Goal: Task Accomplishment & Management: Manage account settings

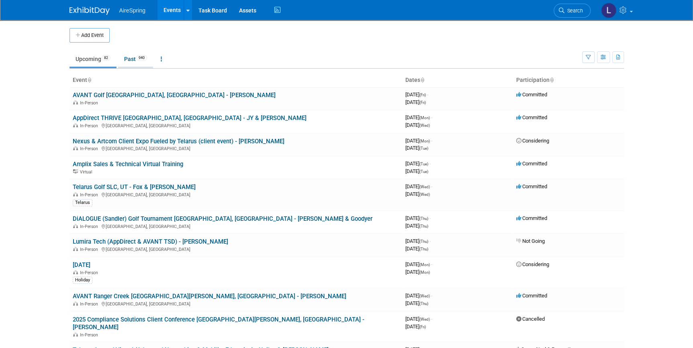
click at [136, 60] on link "Past 940" at bounding box center [135, 58] width 35 height 15
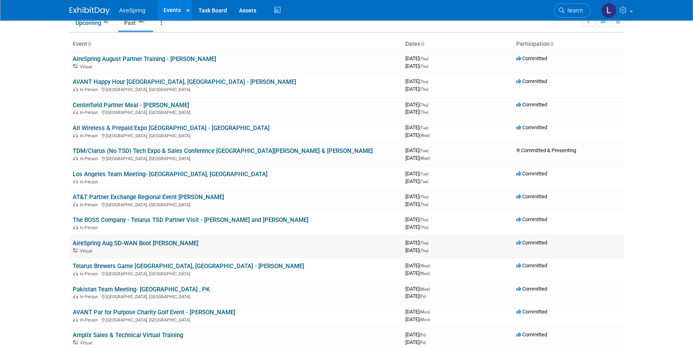
scroll to position [182, 0]
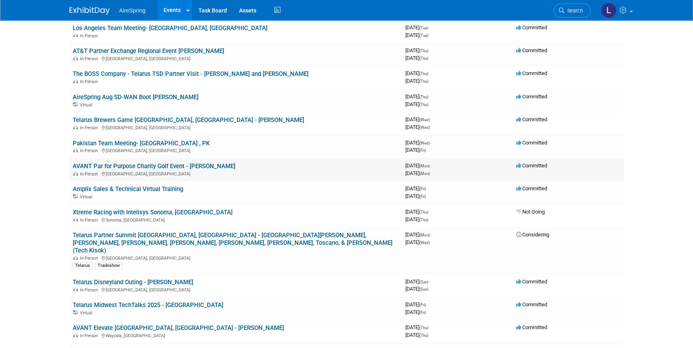
click at [174, 163] on link "AVANT Par for Purpose Charity Golf Event - Beavers" at bounding box center [154, 166] width 163 height 7
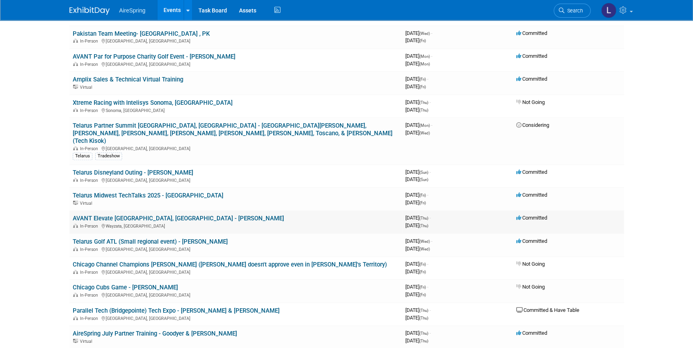
scroll to position [328, 0]
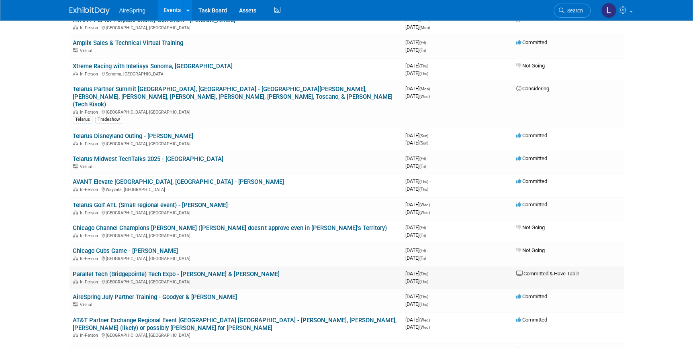
click at [187, 271] on link "Parallel Tech (Bridgepointe) Tech Expo - O'Leary & Beavers" at bounding box center [176, 274] width 207 height 7
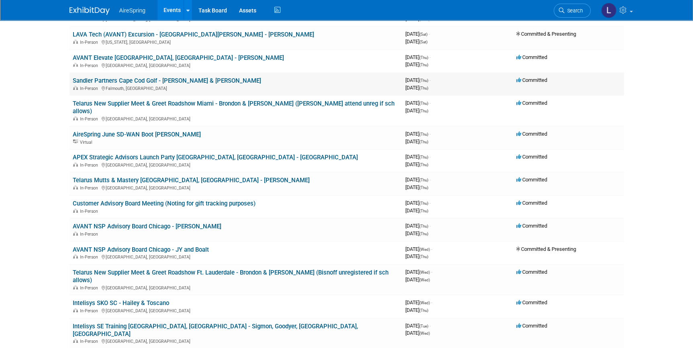
scroll to position [985, 0]
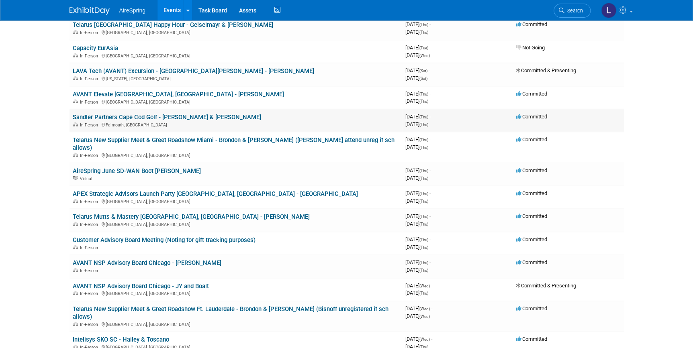
click at [198, 114] on link "Sandler Partners Cape Cod Golf - [PERSON_NAME] & [PERSON_NAME]" at bounding box center [167, 117] width 188 height 7
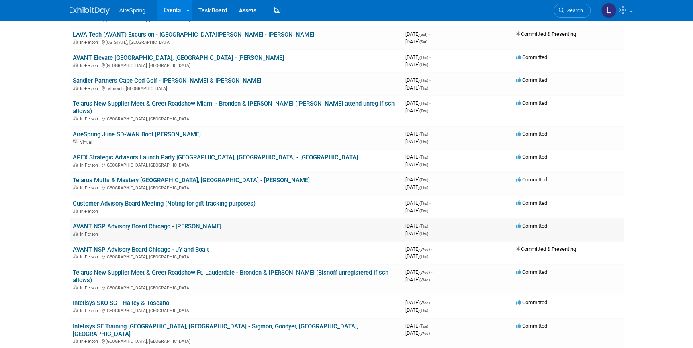
scroll to position [1058, 0]
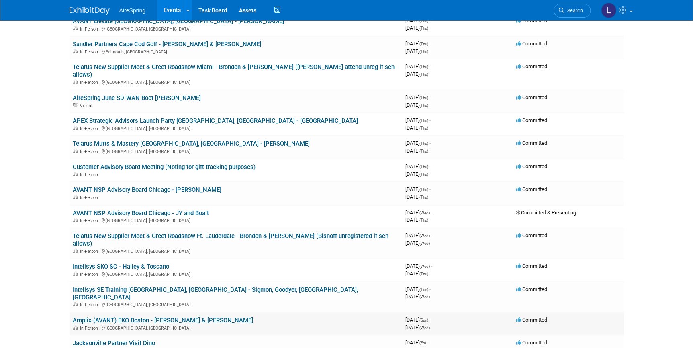
click at [209, 324] on div "In-Person Boston, MA" at bounding box center [236, 327] width 326 height 6
click at [198, 317] on link "Amplix (AVANT) EKO Boston - [PERSON_NAME] & [PERSON_NAME]" at bounding box center [163, 320] width 180 height 7
click at [165, 41] on link "Sandler Partners Cape Cod Golf - [PERSON_NAME] & [PERSON_NAME]" at bounding box center [167, 44] width 188 height 7
click at [174, 324] on div "In-Person Boston, MA" at bounding box center [236, 327] width 326 height 6
click at [173, 317] on link "Amplix (AVANT) EKO Boston - [PERSON_NAME] & [PERSON_NAME]" at bounding box center [163, 320] width 180 height 7
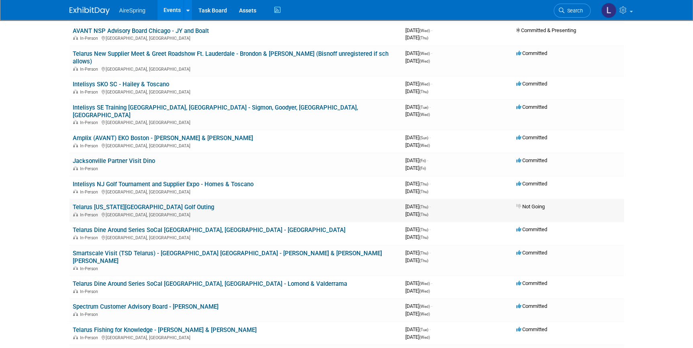
scroll to position [1314, 0]
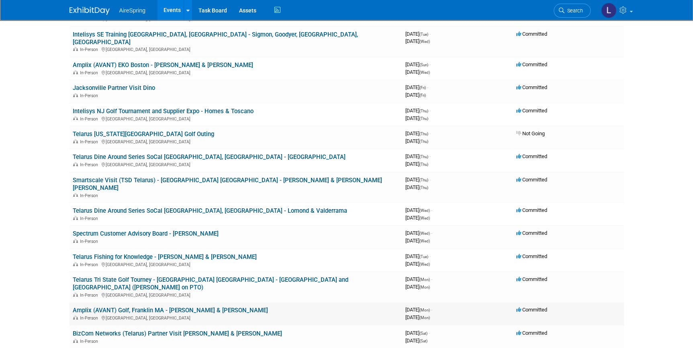
click at [217, 307] on link "Amplix (AVANT) Golf, Franklin MA - [PERSON_NAME] & [PERSON_NAME]" at bounding box center [170, 310] width 195 height 7
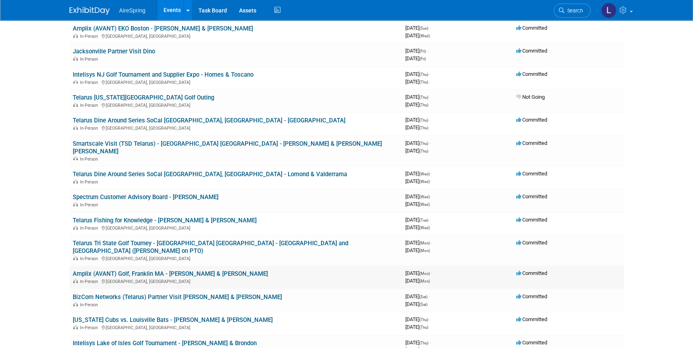
scroll to position [1387, 0]
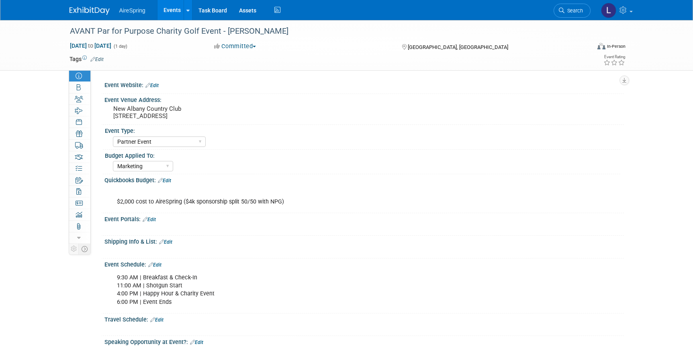
select select "Partner Event"
select select "Marketing"
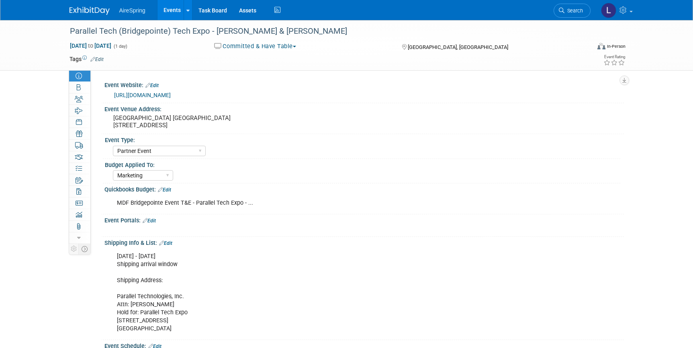
select select "Partner Event"
select select "Marketing"
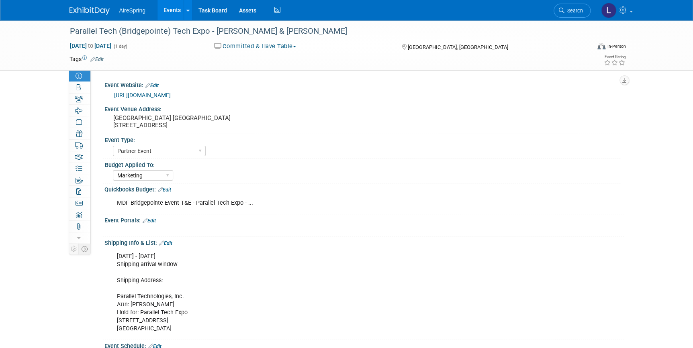
click at [228, 202] on div "MDF Bridgepointe Event T&E - Parallel Tech Expo - ..." at bounding box center [317, 203] width 413 height 16
drag, startPoint x: 242, startPoint y: 202, endPoint x: 116, endPoint y: 202, distance: 125.3
click at [116, 202] on div "MDF Bridgepointe Event T&E - Parallel Tech Expo - ..." at bounding box center [317, 203] width 413 height 16
copy div "MDF Bridgepointe Event T&E - Parallel Tech Expo"
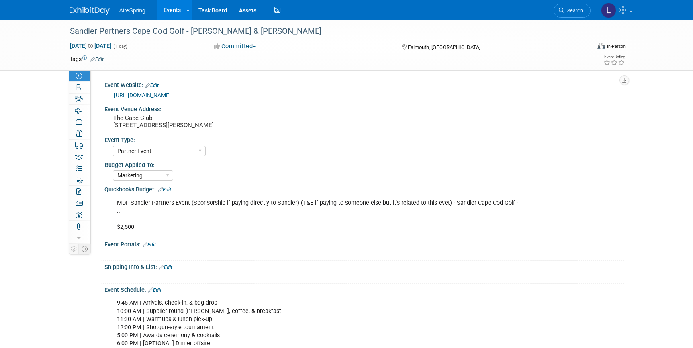
select select "Partner Event"
select select "Marketing"
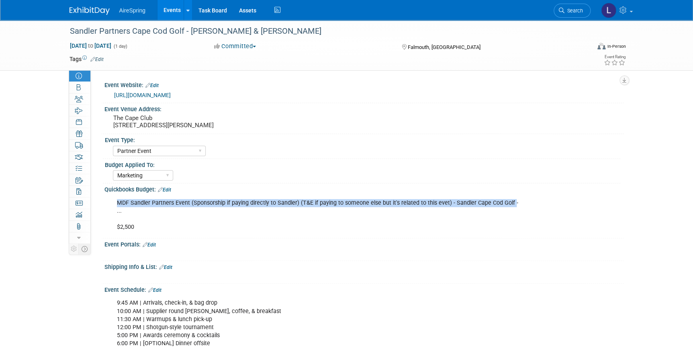
drag, startPoint x: 508, startPoint y: 202, endPoint x: 112, endPoint y: 196, distance: 395.9
click at [112, 196] on div "MDF Sandler Partners Event (Sponsorship if paying directly to Sandler) (T&E if …" at bounding box center [317, 215] width 413 height 40
copy div "MDF Sandler Partners Event (Sponsorship if paying directly to Sandler) (T&E if …"
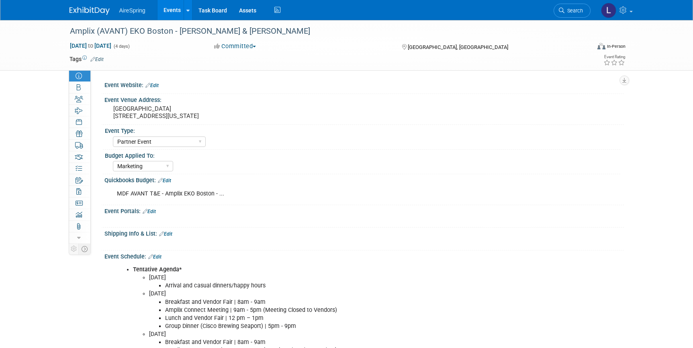
select select "Partner Event"
select select "Marketing"
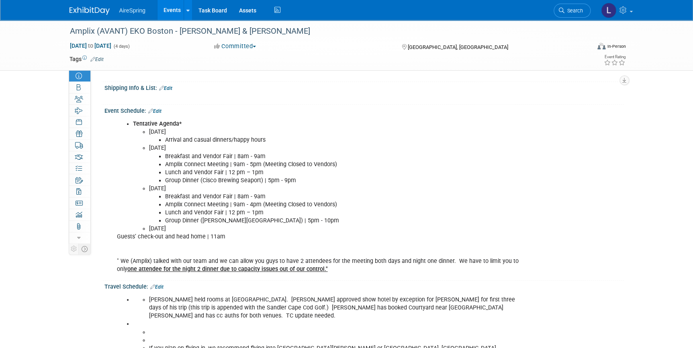
scroll to position [73, 0]
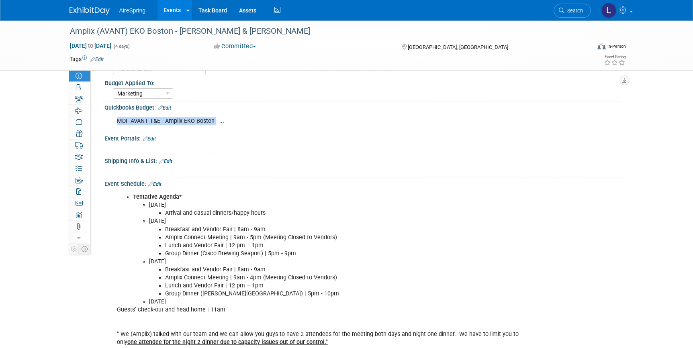
drag, startPoint x: 215, startPoint y: 118, endPoint x: 110, endPoint y: 120, distance: 104.8
click at [111, 120] on div "MDF AVANT T&E - Amplix EKO Boston - ..." at bounding box center [317, 121] width 413 height 16
copy div "MDF AVANT T&E - Amplix EKO Boston"
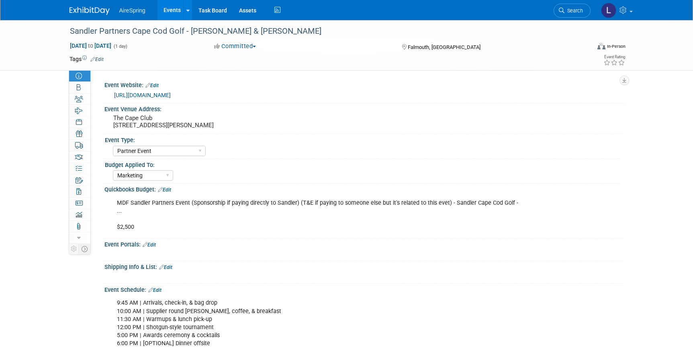
select select "Partner Event"
select select "Marketing"
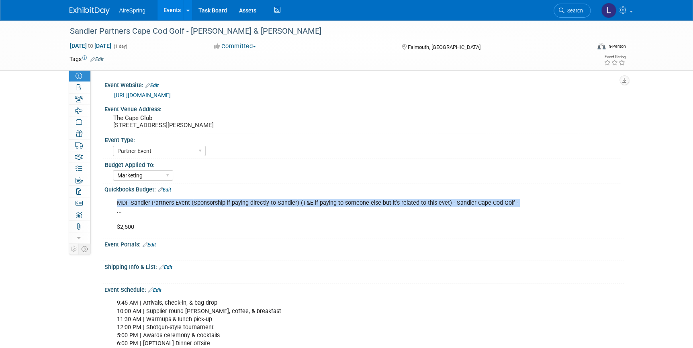
drag, startPoint x: 510, startPoint y: 202, endPoint x: 112, endPoint y: 205, distance: 397.8
click at [112, 205] on div "MDF Sandler Partners Event (Sponsorship if paying directly to Sandler) (T&E if …" at bounding box center [317, 215] width 413 height 40
drag, startPoint x: 112, startPoint y: 205, endPoint x: 141, endPoint y: 205, distance: 28.9
copy div "MDF Sandler Partners Event (Sponsorship if paying directly to Sandler) (T&E if …"
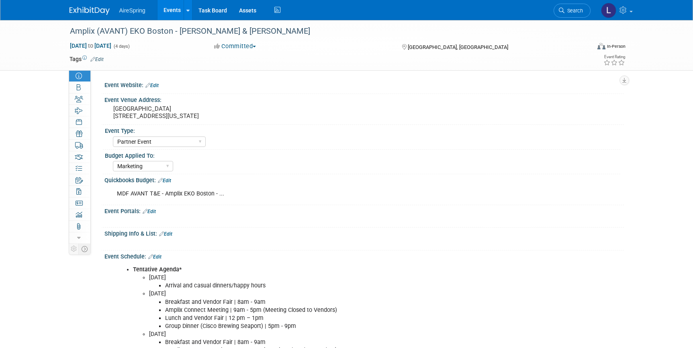
select select "Partner Event"
select select "Marketing"
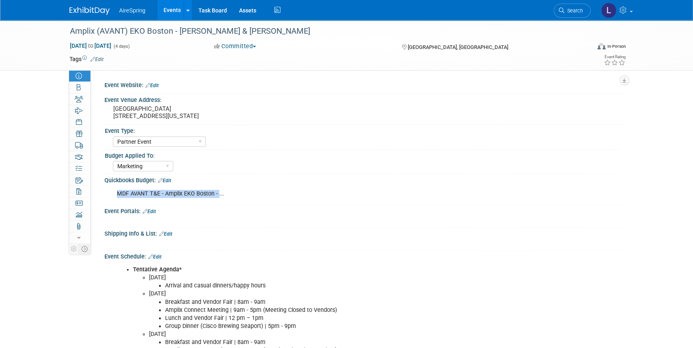
drag, startPoint x: 217, startPoint y: 193, endPoint x: 114, endPoint y: 185, distance: 103.4
click at [114, 186] on div "MDF AVANT T&E - Amplix EKO Boston - ..." at bounding box center [317, 194] width 413 height 16
copy div "MDF AVANT T&E - Amplix EKO Boston -"
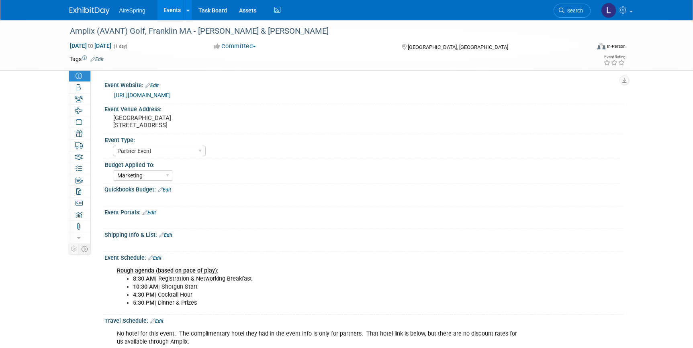
select select "Partner Event"
select select "Marketing"
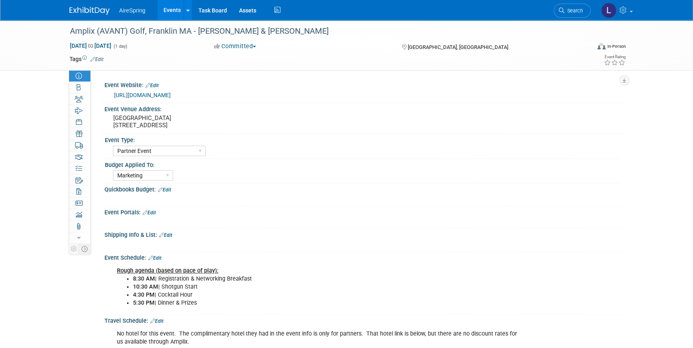
scroll to position [36, 0]
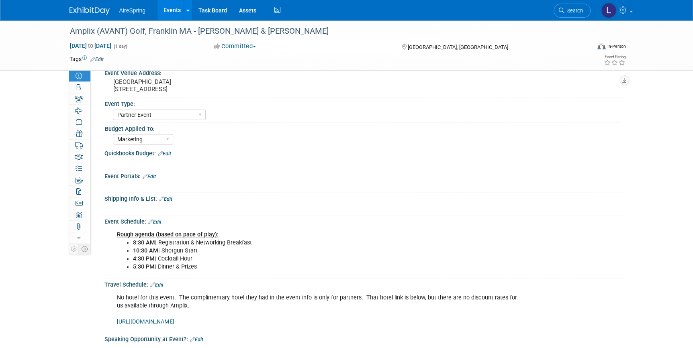
click at [171, 153] on link "Edit" at bounding box center [164, 154] width 13 height 6
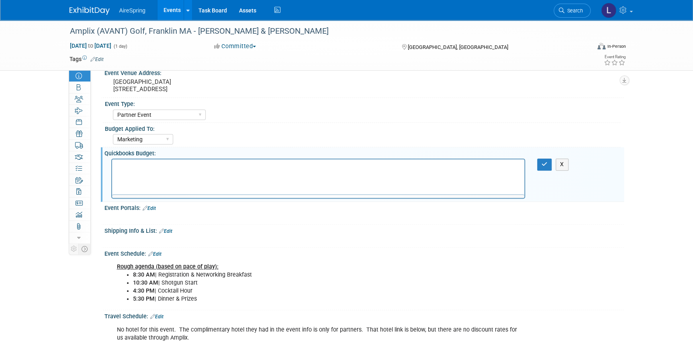
scroll to position [0, 0]
click at [178, 164] on p "Rich Text Area. Press ALT-0 for help." at bounding box center [317, 167] width 403 height 8
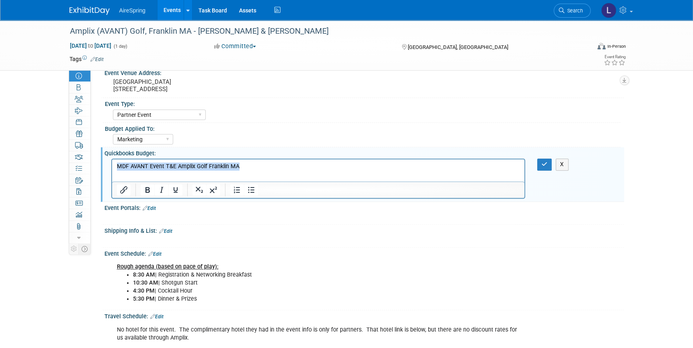
drag, startPoint x: 244, startPoint y: 166, endPoint x: 208, endPoint y: 327, distance: 165.6
click at [112, 168] on html "MDF AVANT Event T&E Amplix Golf Franklin MA" at bounding box center [318, 164] width 412 height 11
copy p "MDF AVANT Event T&E Amplix Golf Franklin MA"
click at [545, 164] on icon "button" at bounding box center [544, 164] width 6 height 6
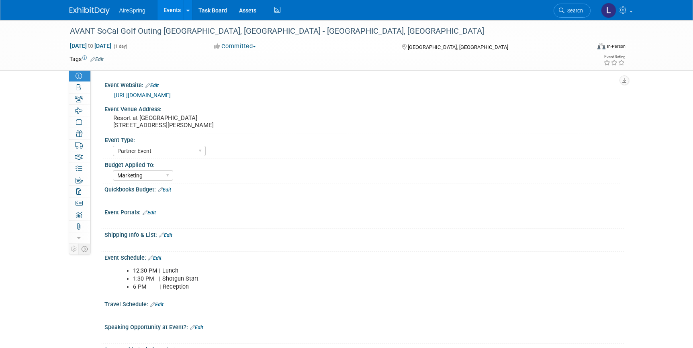
select select "Partner Event"
select select "Marketing"
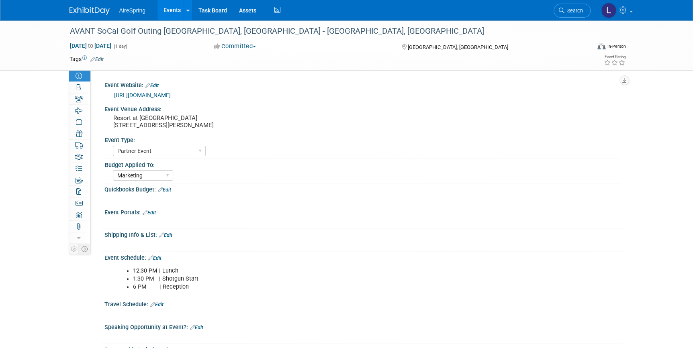
click at [171, 189] on link "Edit" at bounding box center [164, 190] width 13 height 6
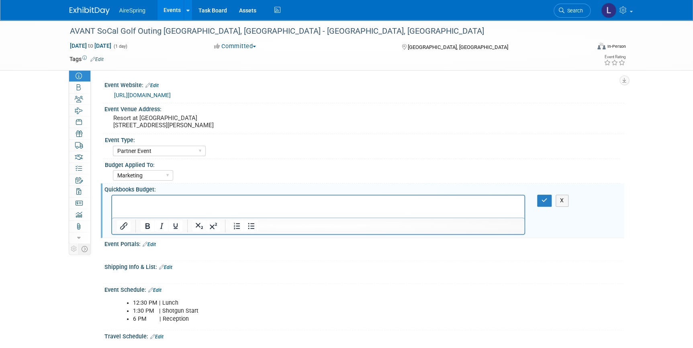
click at [167, 207] on html at bounding box center [318, 201] width 412 height 11
click at [541, 201] on icon "button" at bounding box center [544, 201] width 6 height 6
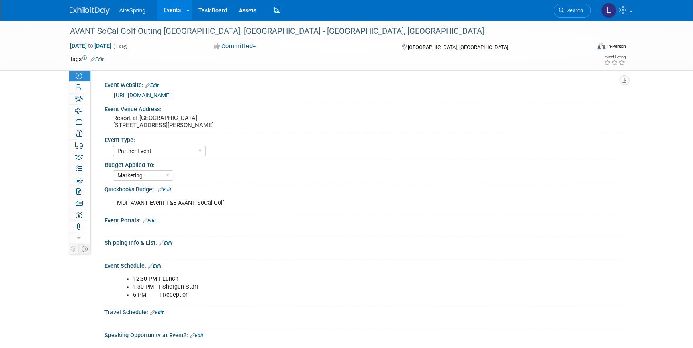
drag, startPoint x: 224, startPoint y: 201, endPoint x: 108, endPoint y: 202, distance: 115.2
click at [108, 202] on div "MDF AVANT Event T&E AVANT SoCal Golf X" at bounding box center [363, 202] width 519 height 19
copy div "MDF AVANT Event T&E AVANT SoCal Golf"
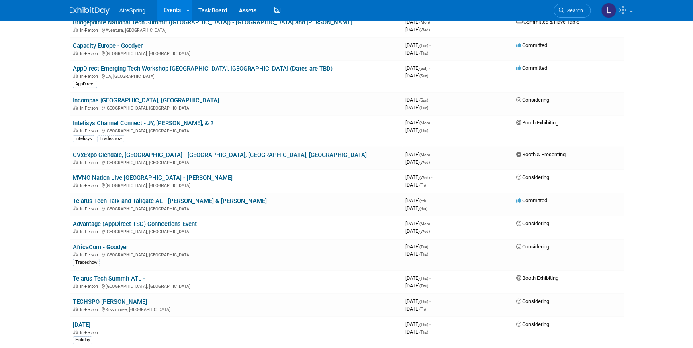
scroll to position [1120, 0]
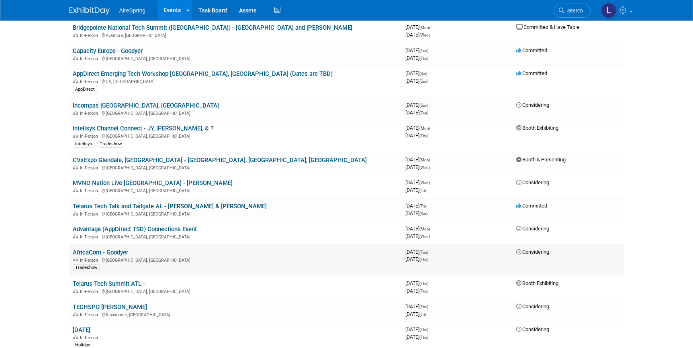
click at [82, 258] on span "In-Person" at bounding box center [90, 260] width 20 height 5
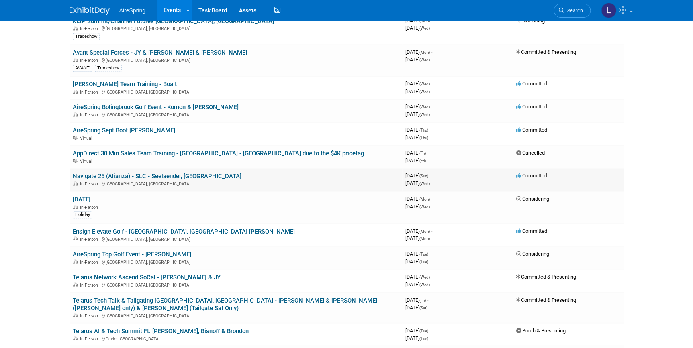
scroll to position [390, 0]
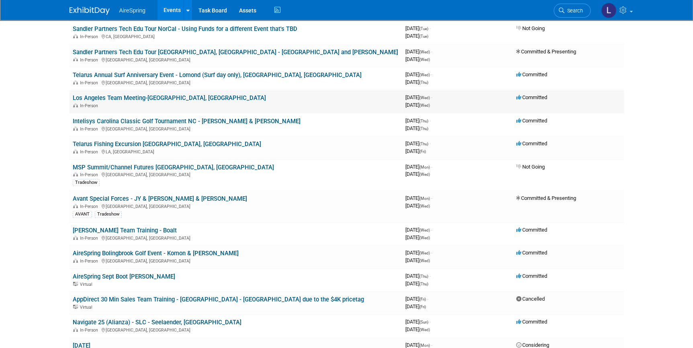
click at [152, 94] on link "Los Angeles Team Meeting-[GEOGRAPHIC_DATA], [GEOGRAPHIC_DATA]" at bounding box center [169, 97] width 193 height 7
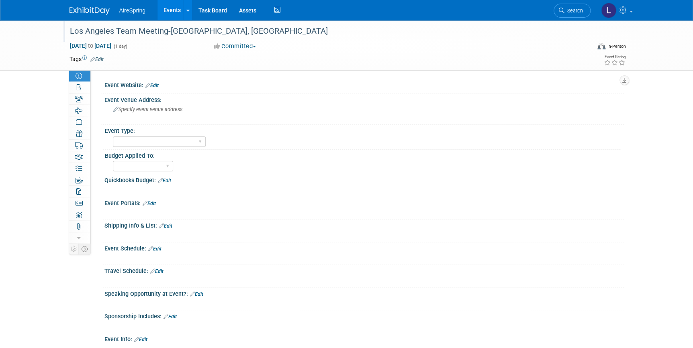
click at [149, 29] on div "Los Angeles Team Meeting-[GEOGRAPHIC_DATA], [GEOGRAPHIC_DATA]" at bounding box center [322, 31] width 511 height 14
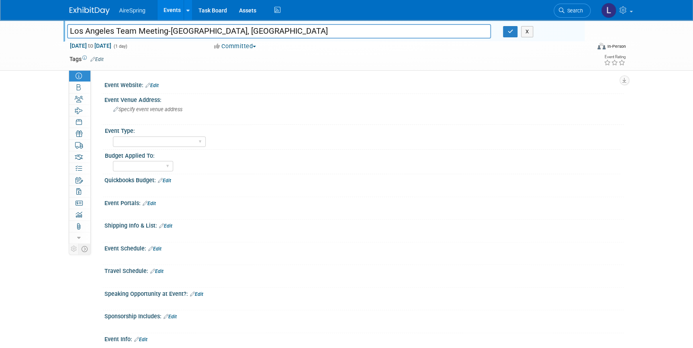
click at [143, 24] on input "Los Angeles Team Meeting-[GEOGRAPHIC_DATA], [GEOGRAPHIC_DATA]" at bounding box center [279, 31] width 424 height 14
drag, startPoint x: 169, startPoint y: 31, endPoint x: 36, endPoint y: 28, distance: 132.9
click at [36, 28] on div "Los Angeles Team Meeting-Los Angeles, CA Los Angeles Team Meeting-Los Angeles, …" at bounding box center [346, 45] width 693 height 51
click at [113, 32] on input "Los Angeles Team Meeting-Los Angeles, CA" at bounding box center [279, 31] width 424 height 14
drag, startPoint x: 113, startPoint y: 29, endPoint x: 76, endPoint y: 24, distance: 36.9
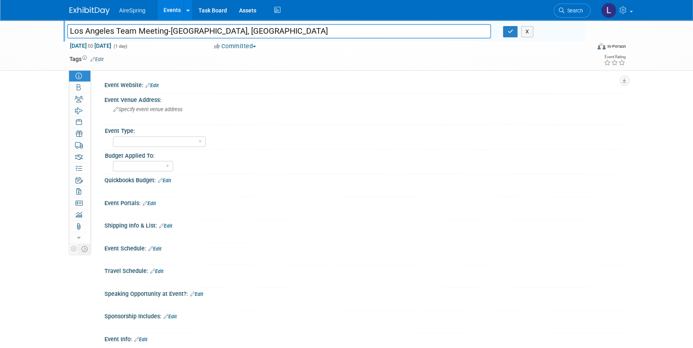
click at [63, 24] on div "Los Angeles Team Meeting-Los Angeles, CA Los Angeles Team Meeting-Los Angeles, …" at bounding box center [323, 31] width 521 height 22
drag, startPoint x: 166, startPoint y: 32, endPoint x: 80, endPoint y: 19, distance: 86.5
click at [68, 20] on body "AireSpring Events Add Event Bulk Upload Events Shareable Event Boards Recently …" at bounding box center [346, 174] width 693 height 348
click at [167, 31] on input "Los Angeles Team Meeting-Los Angeles, CA" at bounding box center [279, 31] width 424 height 14
click at [169, 31] on input "Los Angeles Team Meeting-Los Angeles, CA" at bounding box center [279, 31] width 424 height 14
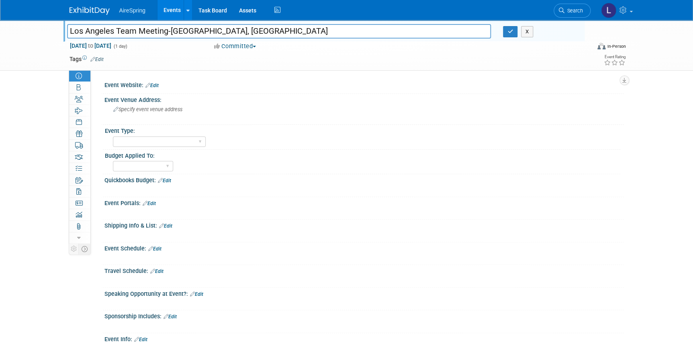
click at [168, 31] on input "Los Angeles Team Meeting-Los Angeles, CA" at bounding box center [279, 31] width 424 height 14
drag, startPoint x: 168, startPoint y: 31, endPoint x: 38, endPoint y: 6, distance: 132.4
click at [37, 9] on body "AireSpring Events Add Event Bulk Upload Events Shareable Event Boards Recently …" at bounding box center [346, 174] width 693 height 348
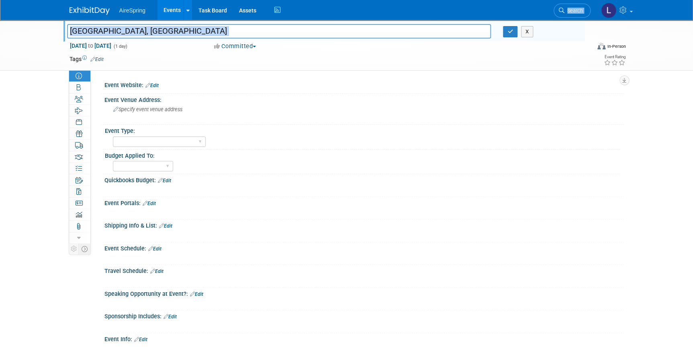
click at [142, 22] on body "AireSpring Events Add Event Bulk Upload Events Shareable Event Boards Recently …" at bounding box center [346, 174] width 693 height 348
drag, startPoint x: 142, startPoint y: 22, endPoint x: 138, endPoint y: 26, distance: 6.5
click at [138, 26] on input "[GEOGRAPHIC_DATA], [GEOGRAPHIC_DATA]" at bounding box center [279, 31] width 424 height 14
click at [115, 33] on input "Los Angeles - Visit" at bounding box center [279, 31] width 424 height 14
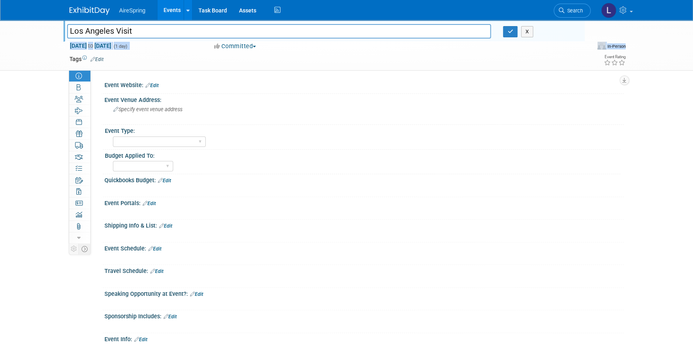
drag, startPoint x: 212, startPoint y: 57, endPoint x: 213, endPoint y: 32, distance: 24.9
click at [212, 36] on div "Los Angeles Team Meeting-Los Angeles, CA Los Angeles Visit X Sep 10, 2025 to Se…" at bounding box center [346, 45] width 566 height 50
click at [213, 32] on input "Los Angeles Visit" at bounding box center [279, 31] width 424 height 14
click at [192, 31] on input "Los Angeles Visit Roy Pierela and" at bounding box center [279, 31] width 424 height 14
drag, startPoint x: 192, startPoint y: 31, endPoint x: 165, endPoint y: 33, distance: 26.9
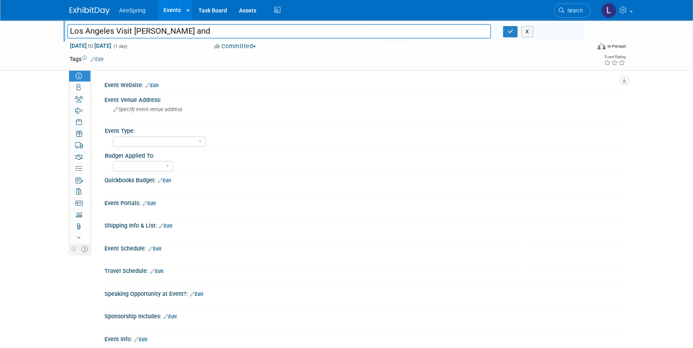
click at [165, 33] on input "Los Angeles Visit Roy Pierela and" at bounding box center [279, 31] width 424 height 14
type input "Los Angeles Visit [PERSON_NAME] and [PERSON_NAME]"
click at [112, 44] on span "Sep 10, 2025 to Sep 10, 2025" at bounding box center [90, 45] width 42 height 7
type input "Sep 10, 2025"
select select "8"
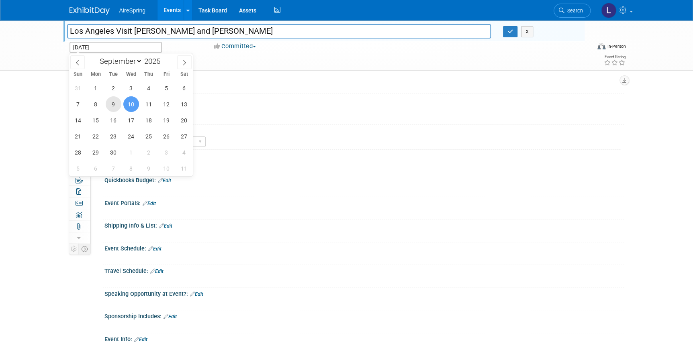
click at [114, 102] on span "9" at bounding box center [114, 104] width 16 height 16
type input "Sep 9, 2025"
click at [146, 106] on span "11" at bounding box center [149, 104] width 16 height 16
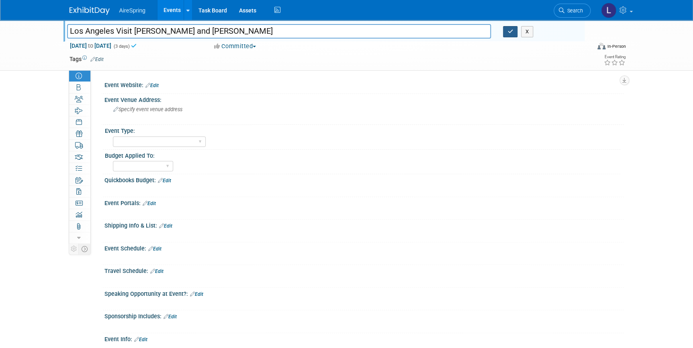
click at [513, 30] on button "button" at bounding box center [510, 31] width 14 height 11
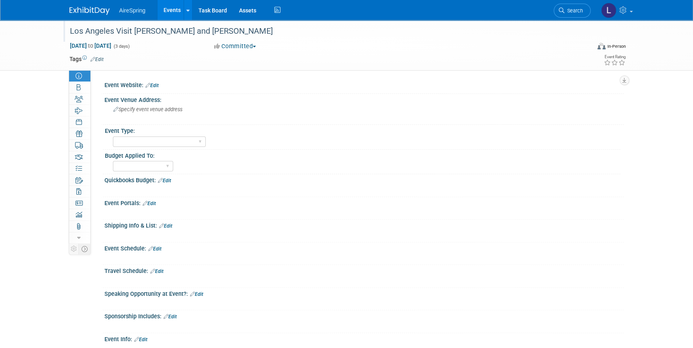
click at [151, 33] on div "Los Angeles Visit [PERSON_NAME] and [PERSON_NAME]" at bounding box center [322, 31] width 511 height 14
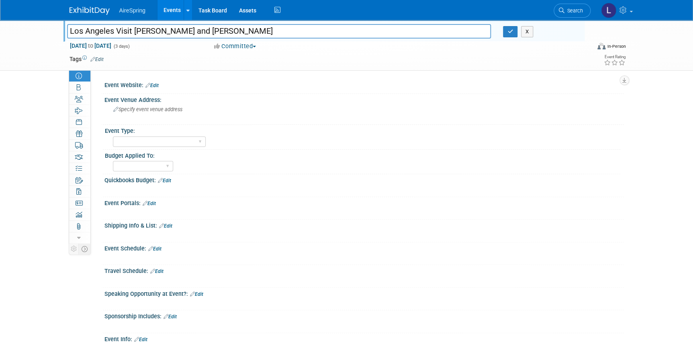
click at [240, 46] on button "Committed" at bounding box center [235, 46] width 48 height 8
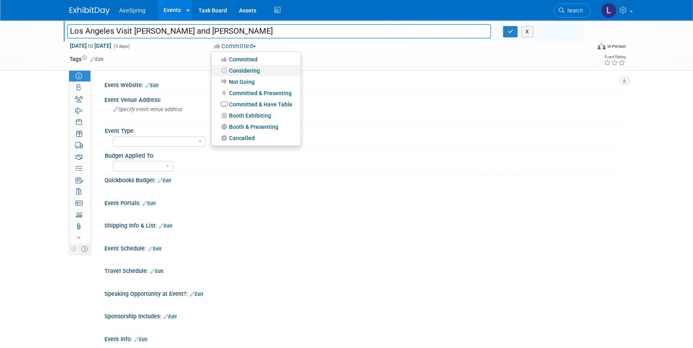
click at [244, 68] on link "Considering" at bounding box center [256, 70] width 89 height 11
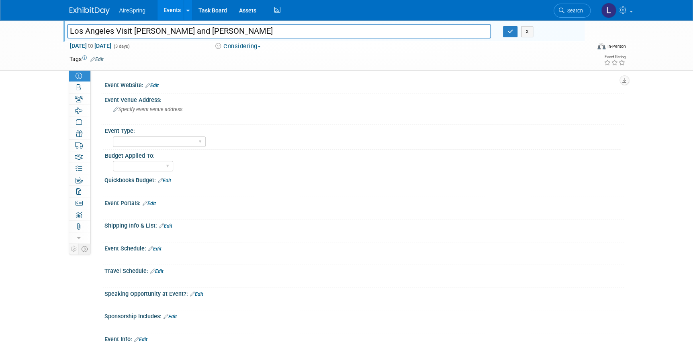
click at [251, 232] on div at bounding box center [317, 235] width 413 height 8
click at [166, 168] on select "Marketing Sales Operations Customer" at bounding box center [143, 166] width 60 height 11
select select "Operations"
click at [113, 161] on select "Marketing Sales Operations Customer" at bounding box center [143, 166] width 60 height 11
click at [511, 31] on icon "button" at bounding box center [510, 31] width 6 height 5
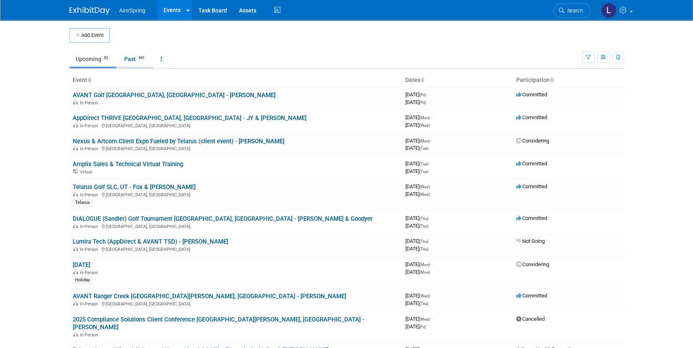
click at [130, 57] on link "Past 941" at bounding box center [135, 58] width 35 height 15
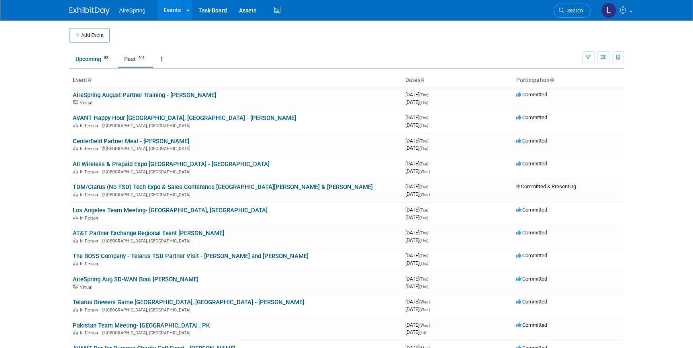
click at [135, 59] on link "Past 941" at bounding box center [135, 58] width 35 height 15
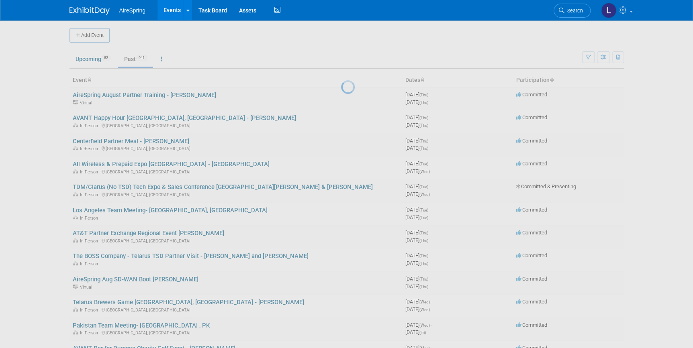
click at [341, 61] on div at bounding box center [346, 174] width 11 height 348
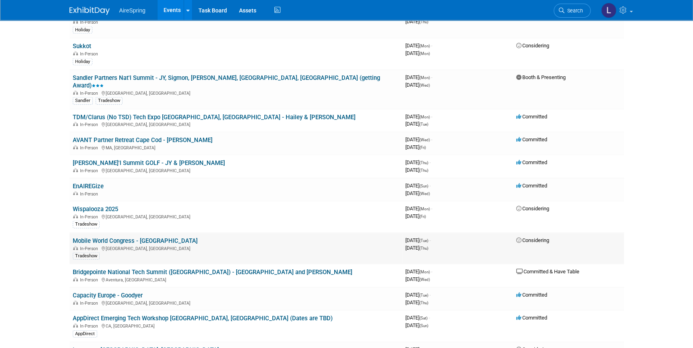
scroll to position [912, 0]
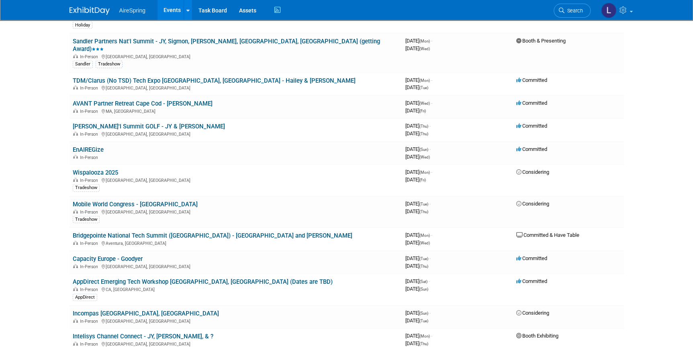
click at [160, 232] on link "Bridgepointe National Tech Summit ([GEOGRAPHIC_DATA]) - [GEOGRAPHIC_DATA] and […" at bounding box center [212, 235] width 279 height 7
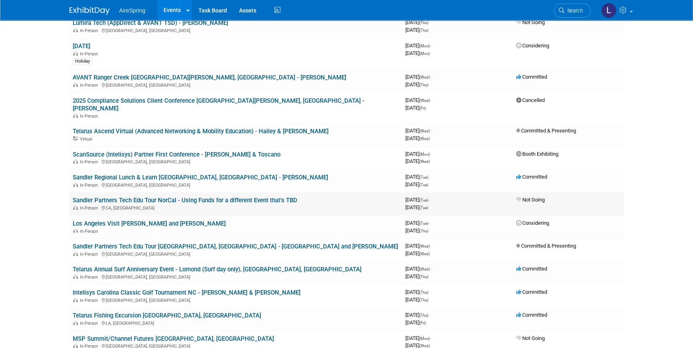
scroll to position [255, 0]
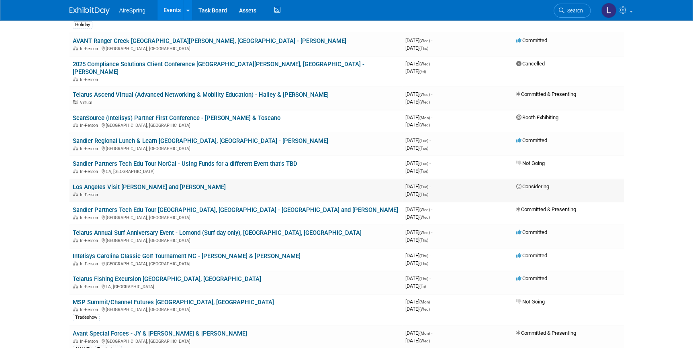
click at [197, 183] on link "Los Angeles Visit [PERSON_NAME] and [PERSON_NAME]" at bounding box center [149, 186] width 153 height 7
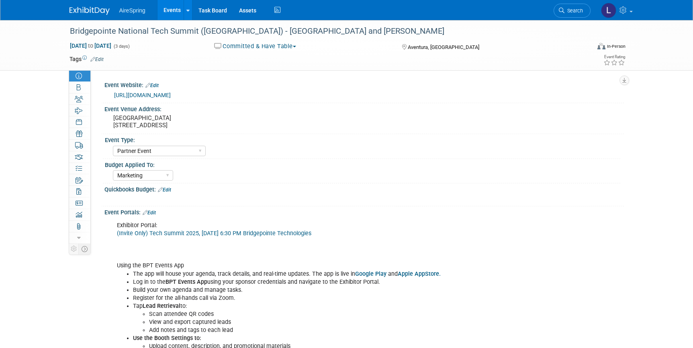
select select "Partner Event"
select select "Marketing"
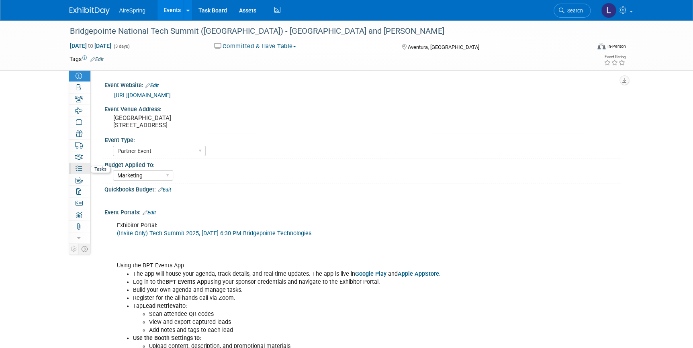
click at [78, 167] on icon at bounding box center [78, 168] width 6 height 6
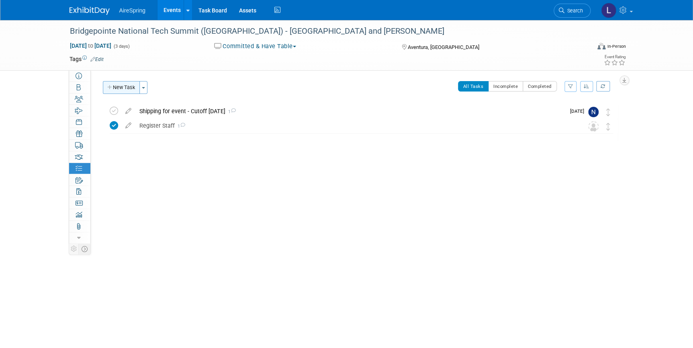
click at [124, 86] on button "New Task" at bounding box center [121, 87] width 37 height 13
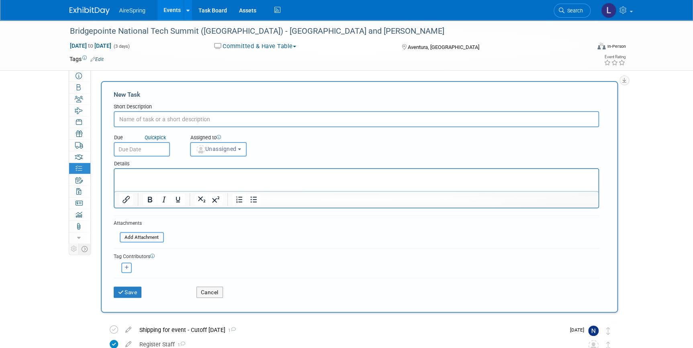
click at [158, 123] on input "text" at bounding box center [356, 119] width 485 height 16
type input "Hotel Analysis"
click at [134, 290] on button "Save" at bounding box center [128, 292] width 28 height 11
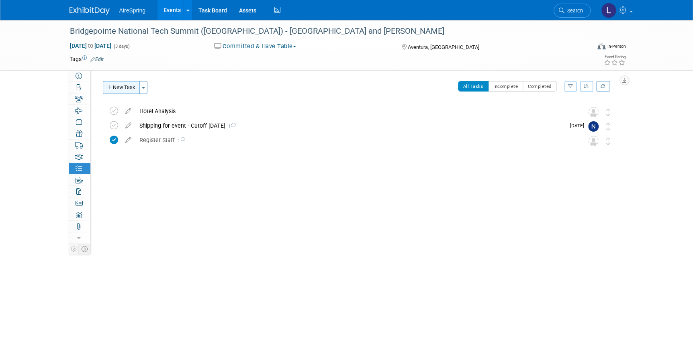
click at [122, 86] on button "New Task" at bounding box center [121, 87] width 37 height 13
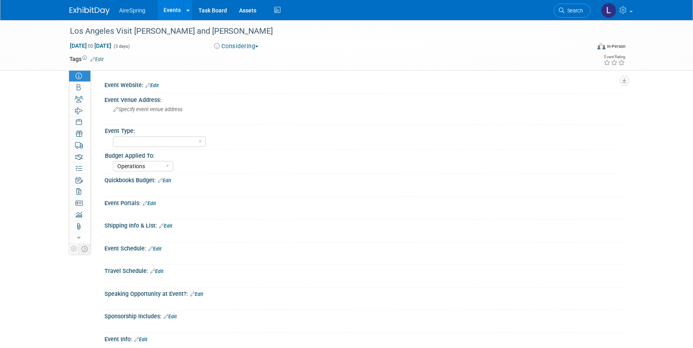
select select "Operations"
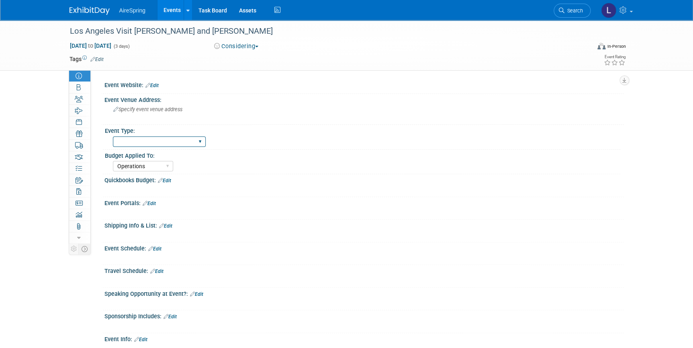
click at [174, 143] on select "AireSpring Event AireSpring Internal Partner Event Training Tradeshow - Exhibit…" at bounding box center [159, 141] width 93 height 11
select select "AireSpring Internal"
click at [113, 136] on select "AireSpring Event AireSpring Internal Partner Event Training Tradeshow - Exhibit…" at bounding box center [159, 141] width 93 height 11
click at [84, 9] on img at bounding box center [89, 11] width 40 height 8
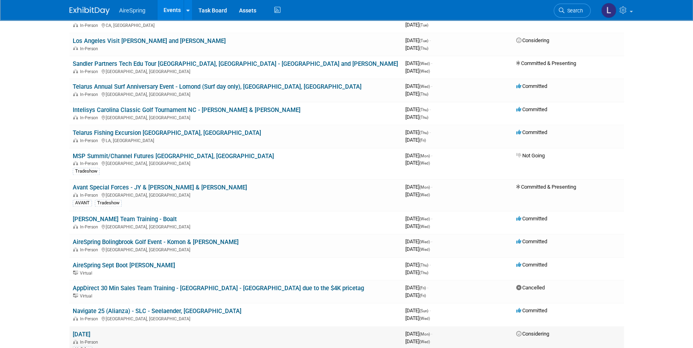
scroll to position [438, 0]
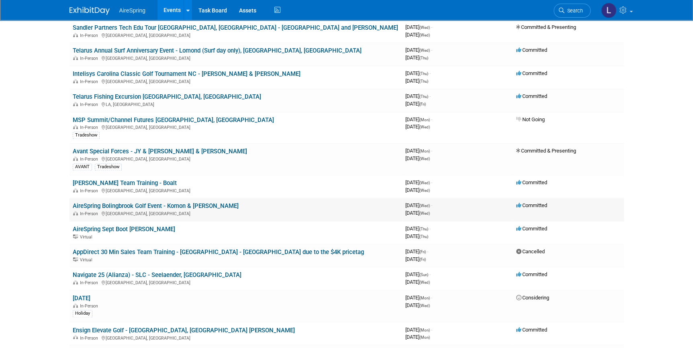
click at [128, 210] on div "In-Person [GEOGRAPHIC_DATA], [GEOGRAPHIC_DATA]" at bounding box center [236, 213] width 326 height 6
click at [119, 210] on div "In-Person [GEOGRAPHIC_DATA], [GEOGRAPHIC_DATA]" at bounding box center [236, 213] width 326 height 6
click at [141, 202] on link "AireSpring Bolingbrook Golf Event - Komon & [PERSON_NAME]" at bounding box center [156, 205] width 166 height 7
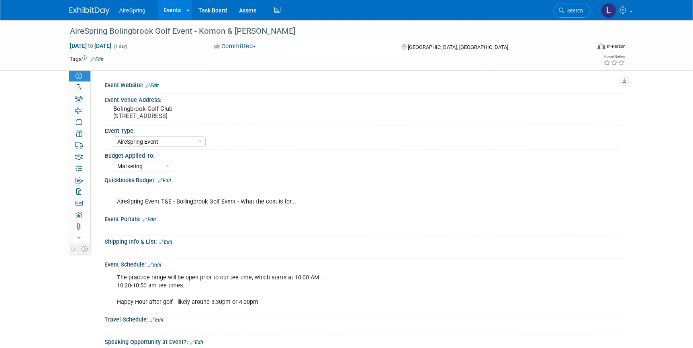
select select "AireSpring Event"
select select "Marketing"
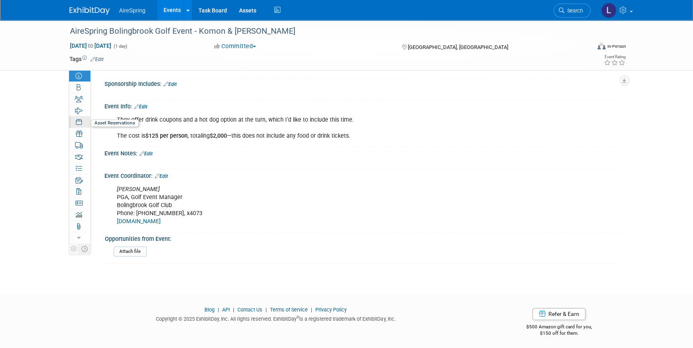
scroll to position [208, 0]
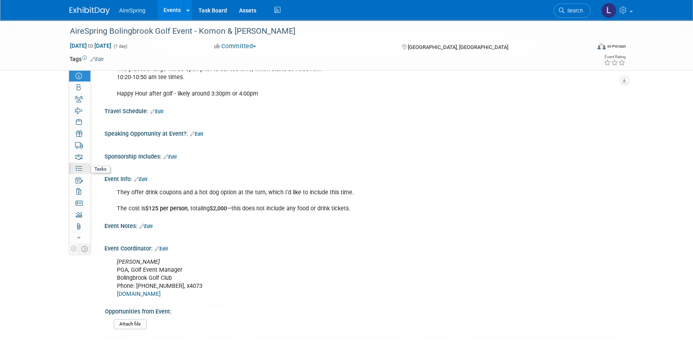
click at [78, 169] on icon at bounding box center [78, 168] width 6 height 6
